Goal: Information Seeking & Learning: Learn about a topic

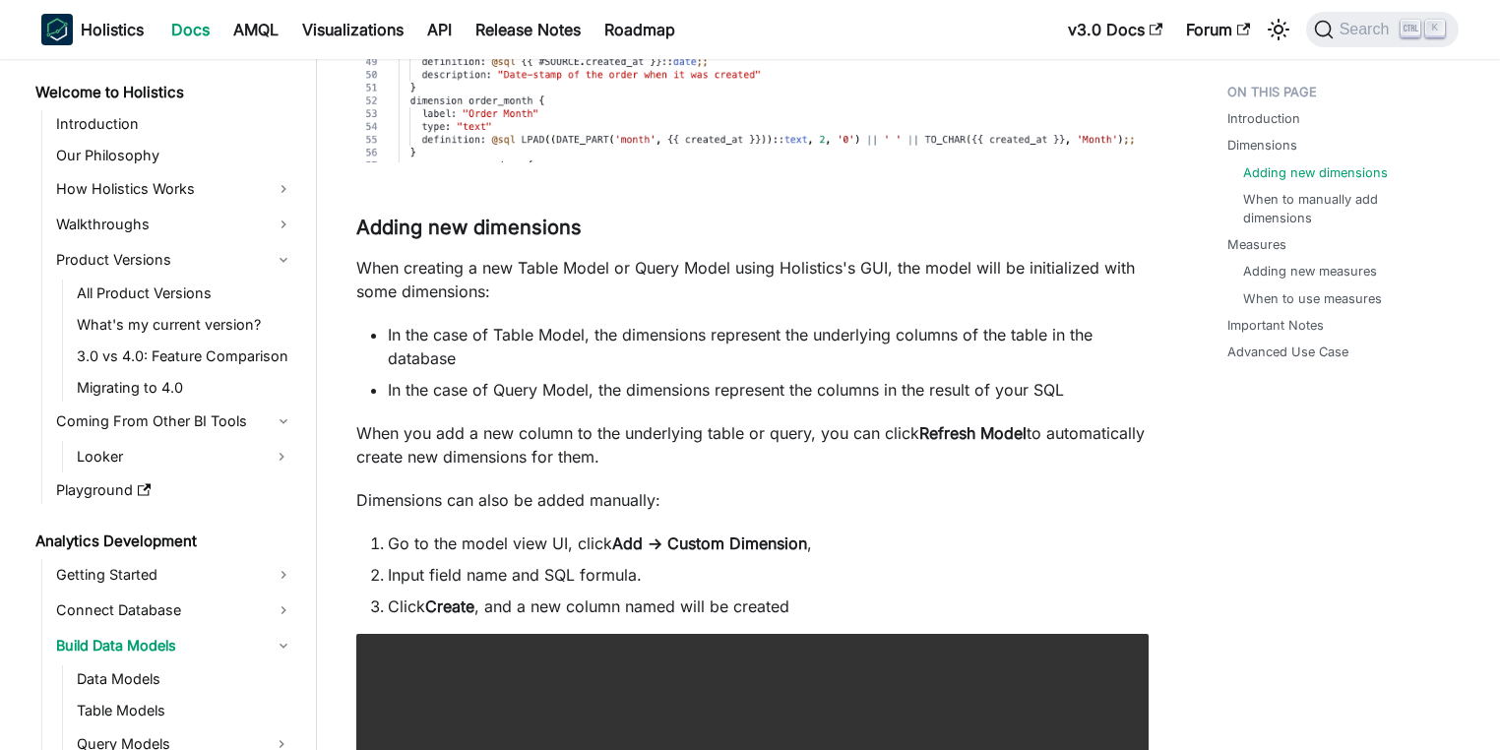
scroll to position [472, 0]
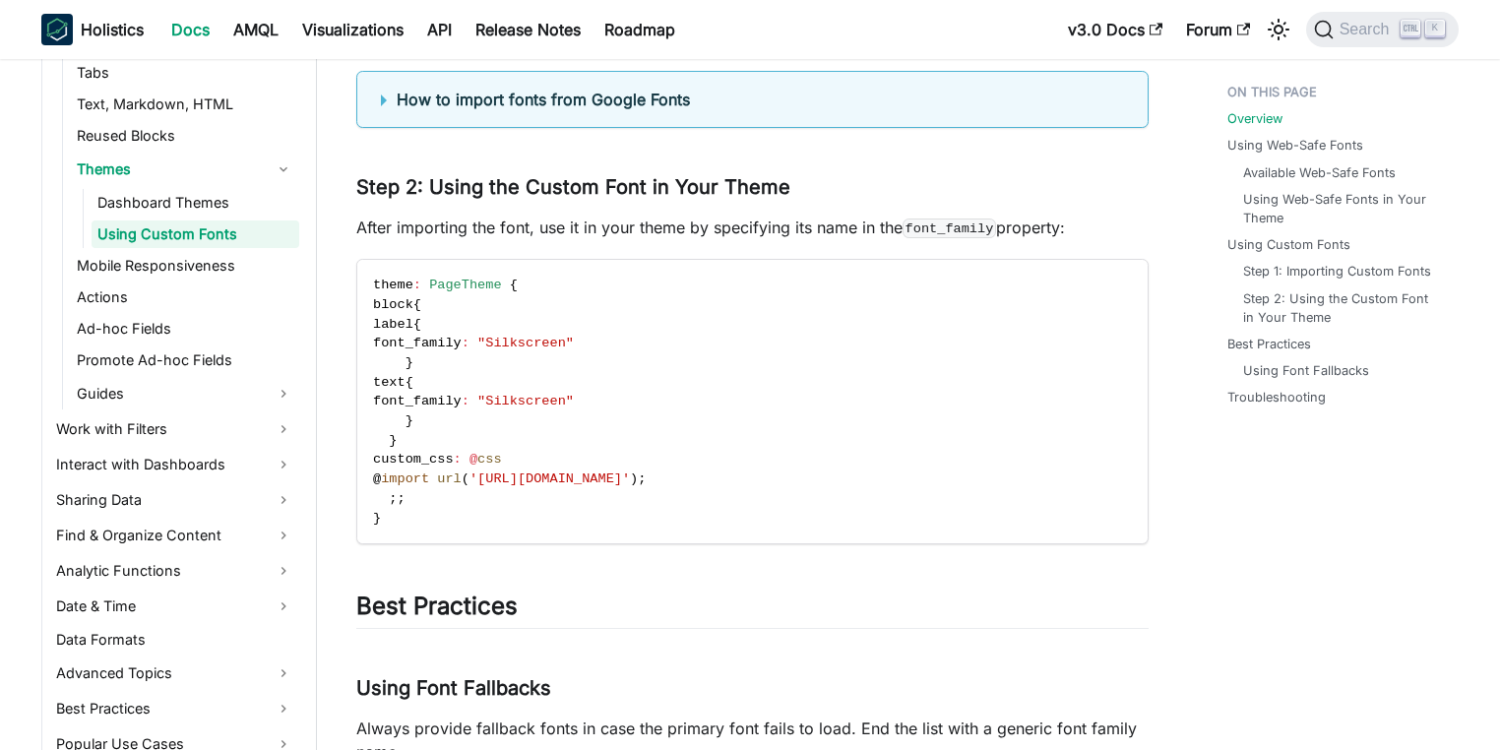
scroll to position [3052, 0]
